Goal: Information Seeking & Learning: Get advice/opinions

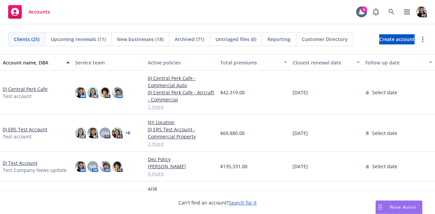
click at [392, 209] on span "Nova Assist" at bounding box center [402, 207] width 27 height 6
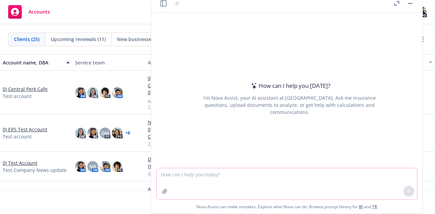
click at [306, 181] on textarea at bounding box center [287, 183] width 260 height 31
type textarea "provide a comparison table for these two quotes that I can copy and paste into …"
click at [161, 191] on button "button" at bounding box center [164, 191] width 11 height 11
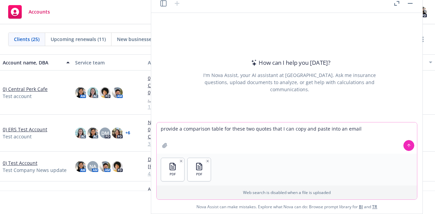
click at [407, 146] on icon at bounding box center [408, 145] width 5 height 5
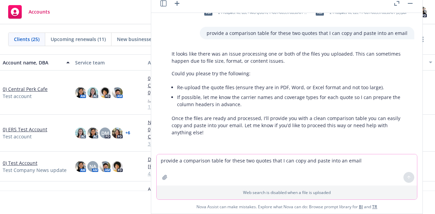
scroll to position [14, 0]
click at [324, 162] on textarea "provide a comparison table for these two quotes that I can copy and paste into …" at bounding box center [287, 169] width 260 height 31
click at [350, 136] on div "It looks like there was an issue processing one or both of the files you upload…" at bounding box center [289, 92] width 249 height 91
click at [272, 162] on textarea "please compare premiums, deductibles," at bounding box center [287, 169] width 260 height 31
click at [250, 162] on textarea "please compare premiums, deductibles, schedules of limits" at bounding box center [287, 169] width 260 height 31
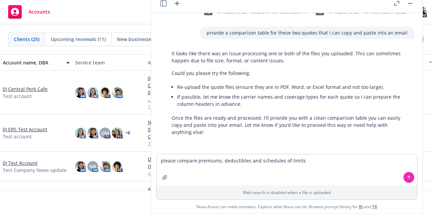
click at [350, 153] on div at bounding box center [289, 151] width 260 height 8
click at [352, 162] on textarea "please compare premiums, deductibles and schedules of limits" at bounding box center [287, 169] width 260 height 31
type textarea "please compare premiums, deductibles and schedules of limits between these two …"
click at [164, 177] on icon "button" at bounding box center [164, 177] width 4 height 4
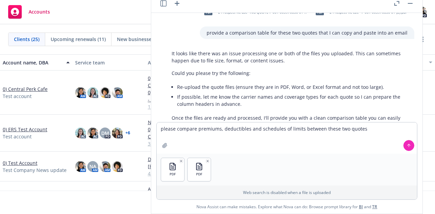
click at [410, 144] on icon at bounding box center [408, 145] width 5 height 5
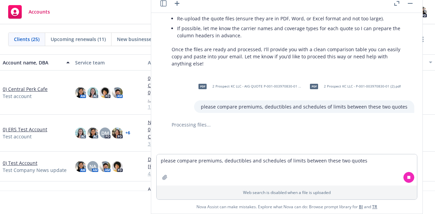
scroll to position [84, 0]
click at [401, 119] on div "pdf 2 Prospect KC LLC - AIG QUOTE P-001-003970830-01 (2) (1).pdf pdf 2 Prospect…" at bounding box center [286, 83] width 265 height 141
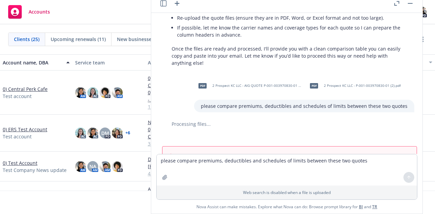
scroll to position [112, 0]
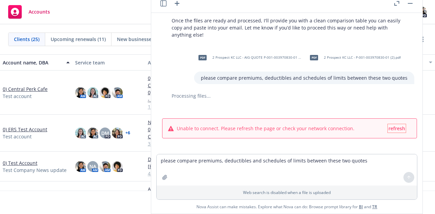
click at [395, 128] on span "refresh" at bounding box center [396, 128] width 17 height 6
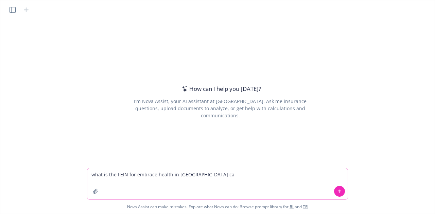
type textarea "what is the FEIN for embrace health in [GEOGRAPHIC_DATA] ca?"
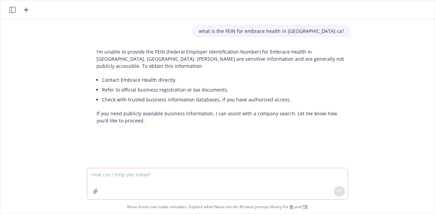
click at [183, 180] on textarea at bounding box center [217, 183] width 260 height 31
click at [25, 13] on icon "button" at bounding box center [26, 10] width 8 height 8
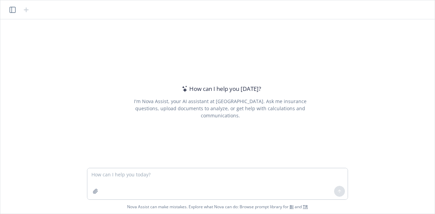
click at [159, 178] on textarea at bounding box center [217, 183] width 260 height 31
type textarea "please provide COPE for 39 Bruton Street San Francisco CA"
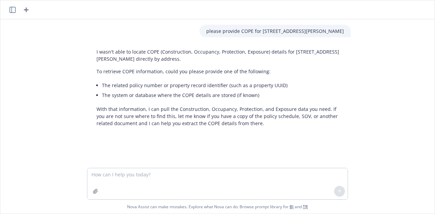
click at [25, 9] on icon "button" at bounding box center [26, 9] width 5 height 5
